Goal: Task Accomplishment & Management: Use online tool/utility

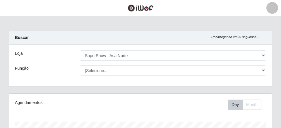
select select "71"
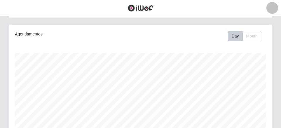
scroll to position [122, 263]
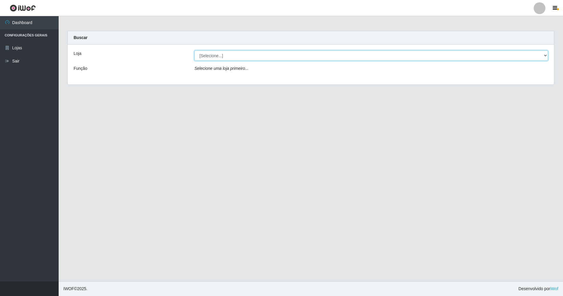
click at [544, 54] on select "[Selecione...] SuperShow - Asa Norte" at bounding box center [370, 55] width 353 height 10
select select "71"
click at [194, 50] on select "[Selecione...] SuperShow - Asa Norte" at bounding box center [370, 55] width 353 height 10
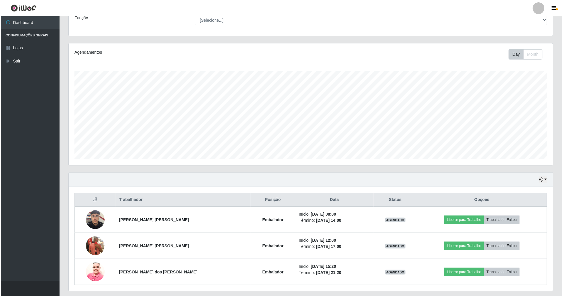
scroll to position [69, 0]
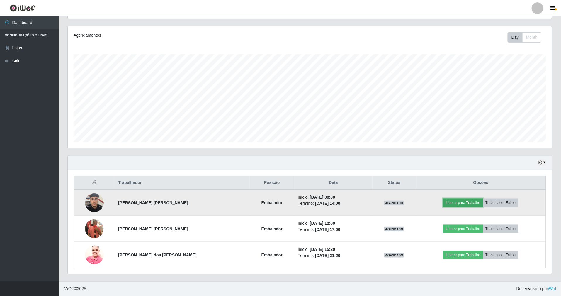
click at [455, 199] on button "Liberar para Trabalho" at bounding box center [463, 202] width 40 height 8
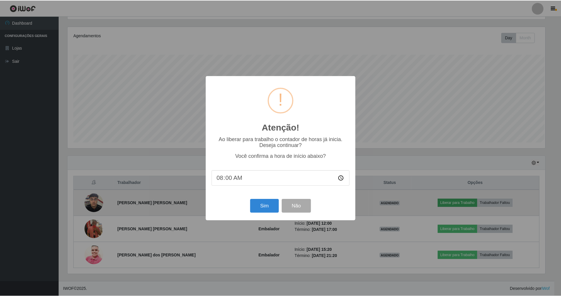
scroll to position [122, 479]
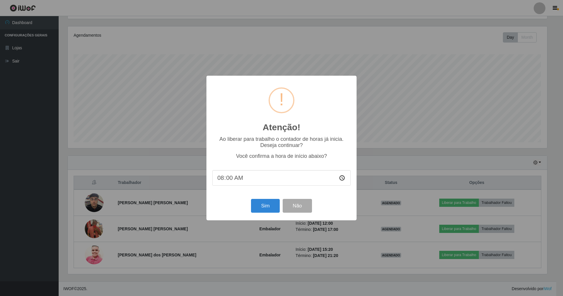
click at [228, 178] on input "08:00" at bounding box center [281, 178] width 138 height 16
type input "08:15"
click at [263, 205] on button "Sim" at bounding box center [265, 206] width 28 height 14
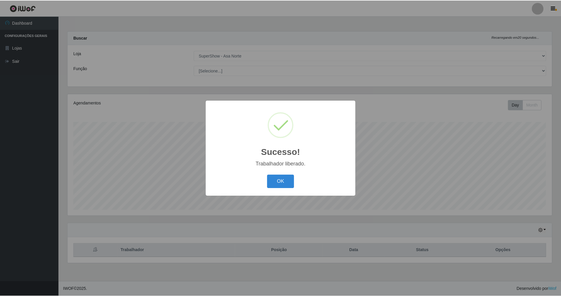
scroll to position [122, 486]
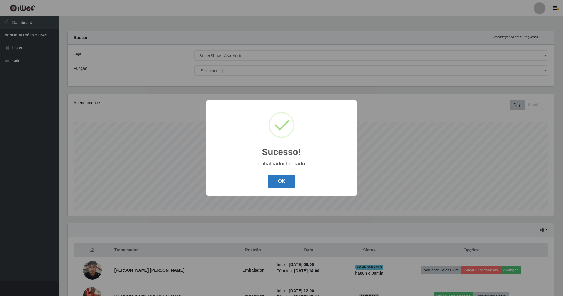
click at [280, 183] on button "OK" at bounding box center [281, 181] width 27 height 14
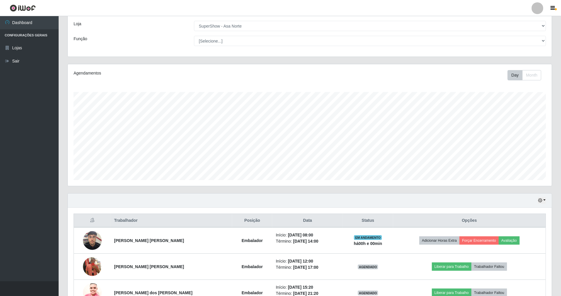
scroll to position [69, 0]
